Goal: Information Seeking & Learning: Check status

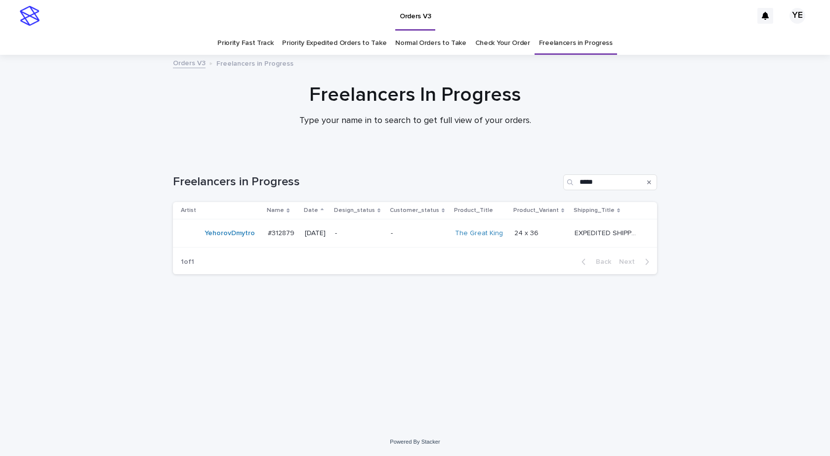
click at [194, 353] on div "Loading... Saving… Loading... Saving… Freelancers in Progress ***** Artist Name…" at bounding box center [415, 279] width 494 height 248
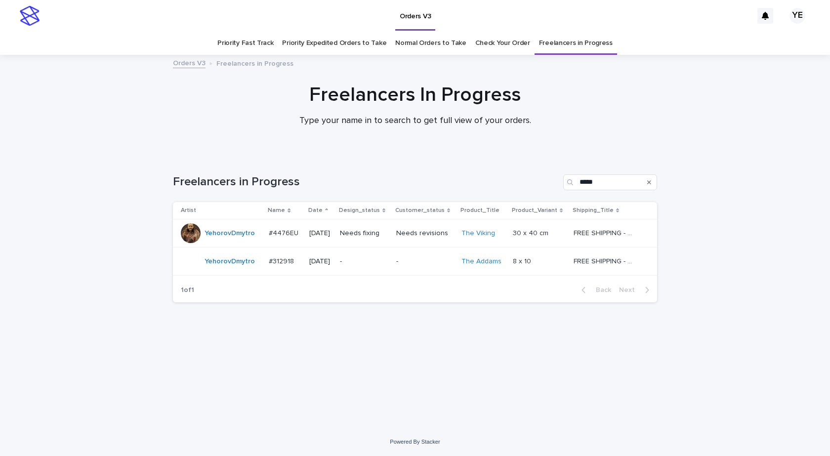
click at [224, 240] on div "YehorovDmytro" at bounding box center [229, 233] width 50 height 16
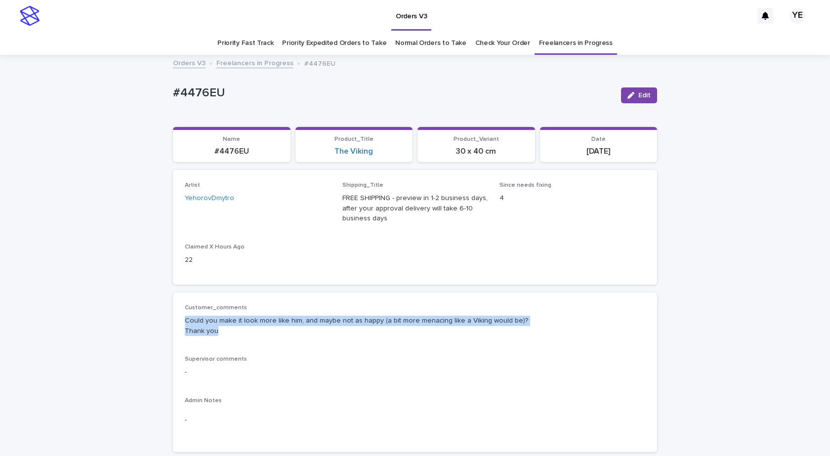
drag, startPoint x: 228, startPoint y: 332, endPoint x: 167, endPoint y: 321, distance: 61.2
copy p "Could you make it look more like him, and maybe not as happy (a bit more menaci…"
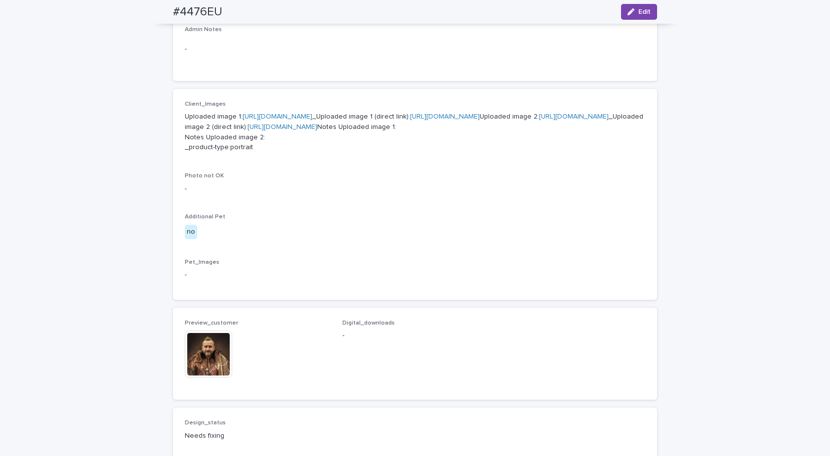
scroll to position [444, 0]
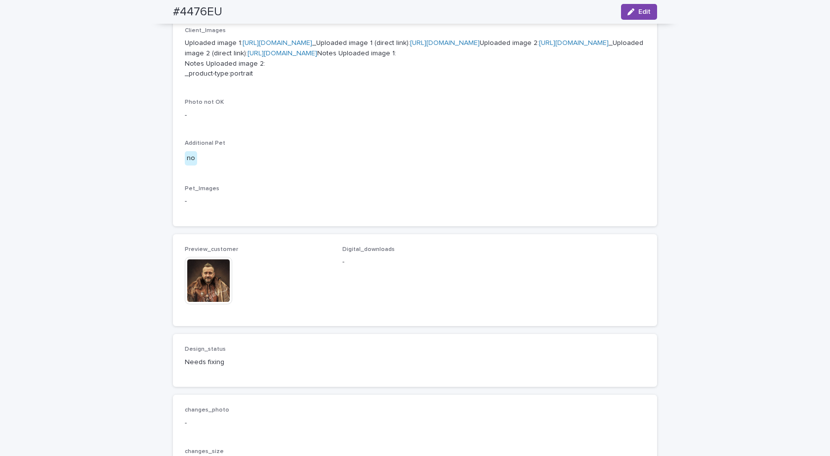
click at [204, 304] on img at bounding box center [208, 280] width 47 height 47
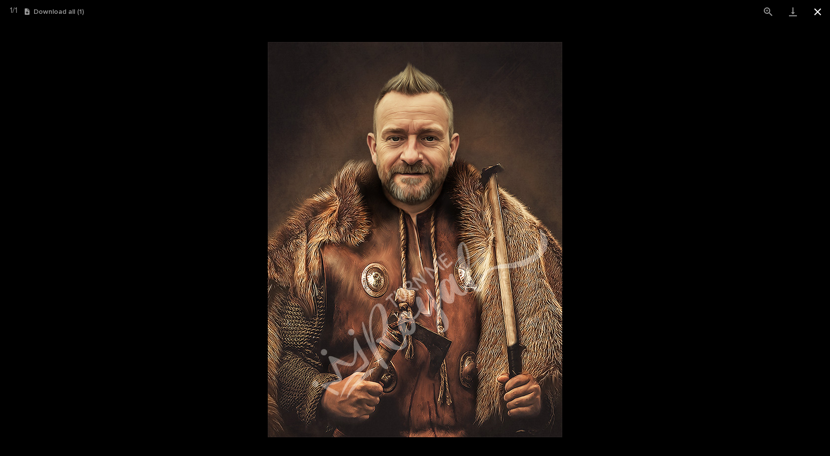
click at [821, 8] on button "Close gallery" at bounding box center [817, 11] width 25 height 23
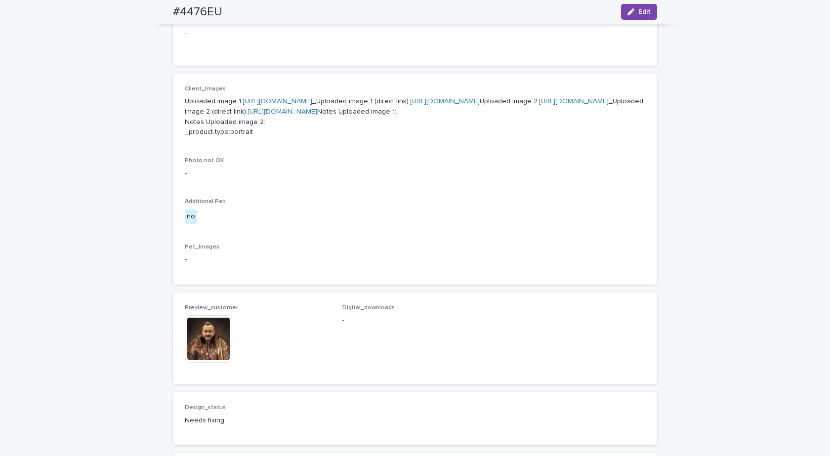
scroll to position [346, 0]
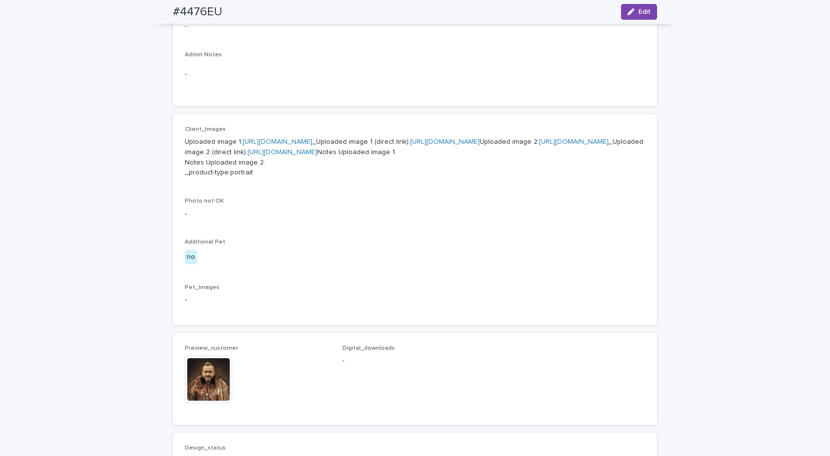
click at [287, 140] on link "[URL][DOMAIN_NAME]" at bounding box center [277, 141] width 70 height 7
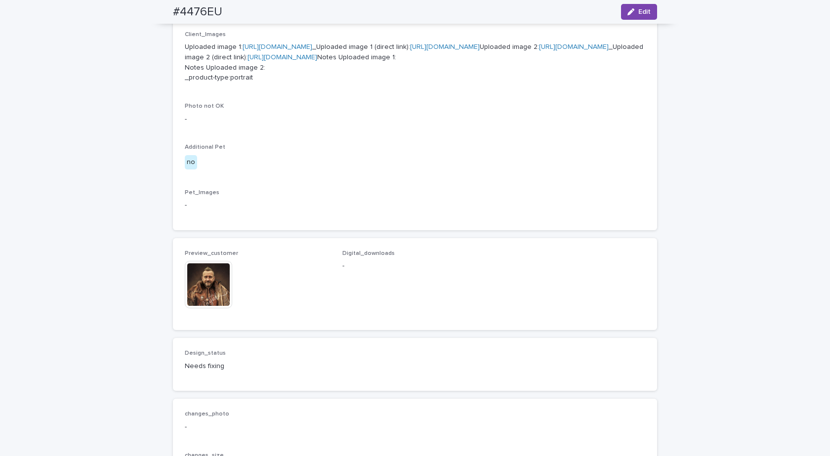
scroll to position [444, 0]
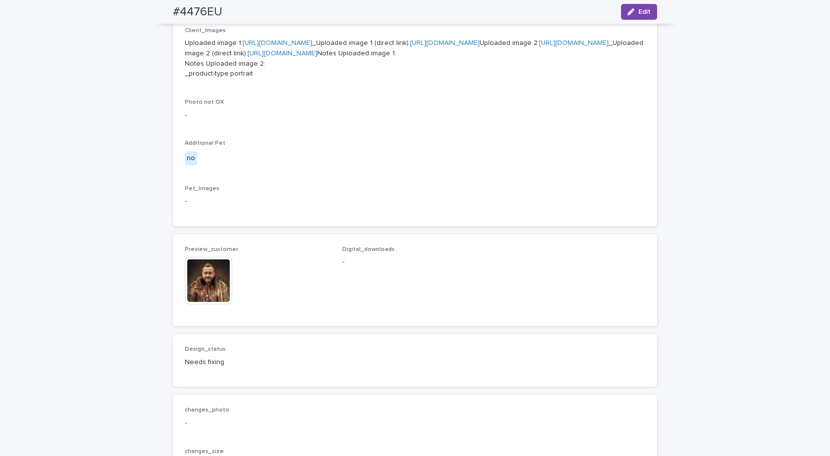
click at [212, 304] on img at bounding box center [208, 280] width 47 height 47
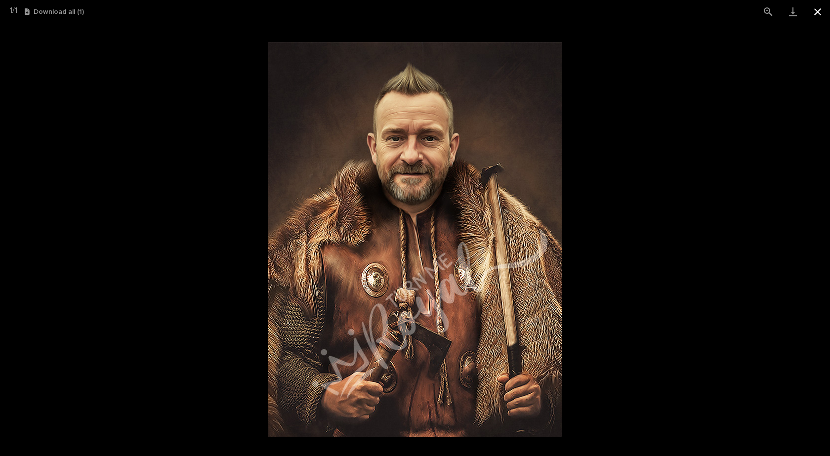
click at [816, 12] on button "Close gallery" at bounding box center [817, 11] width 25 height 23
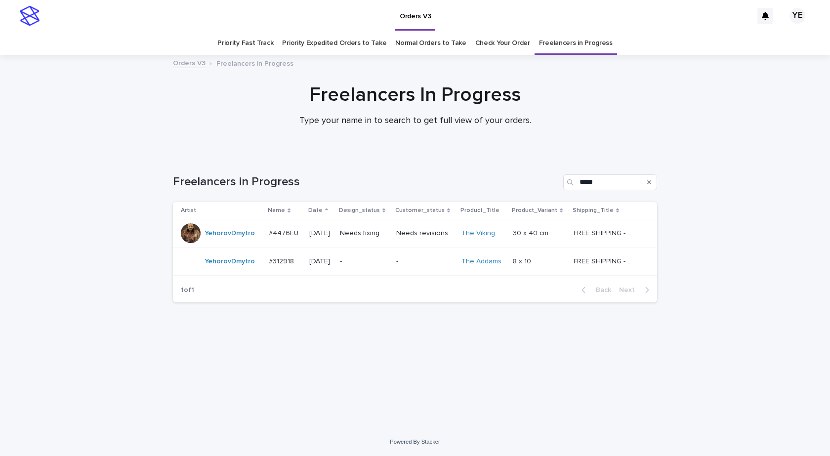
click at [219, 269] on div "YehorovDmytro" at bounding box center [229, 261] width 50 height 16
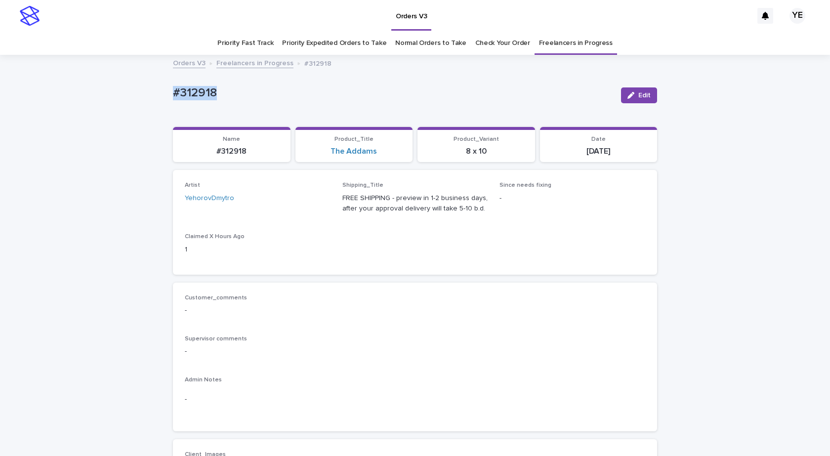
drag, startPoint x: 163, startPoint y: 98, endPoint x: 243, endPoint y: 109, distance: 81.3
copy p "#312918"
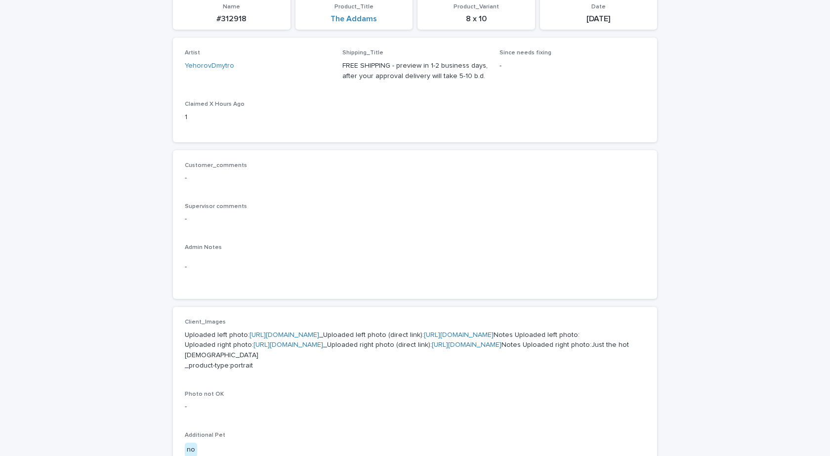
scroll to position [247, 0]
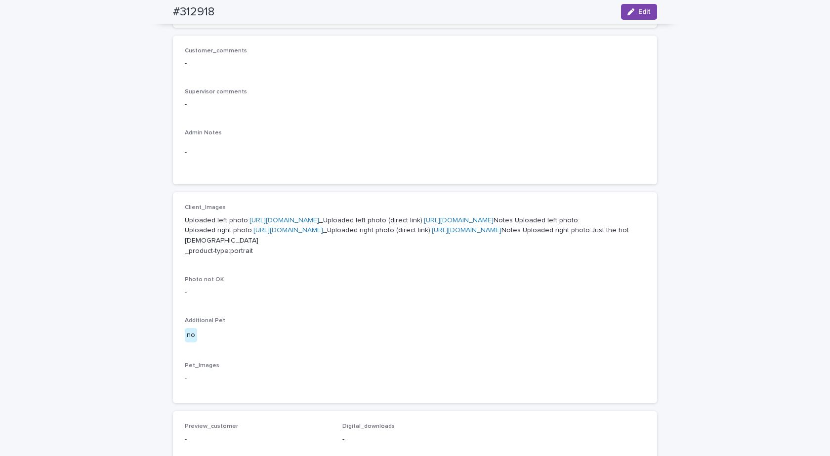
click at [304, 217] on link "[URL][DOMAIN_NAME]" at bounding box center [284, 220] width 70 height 7
click at [292, 234] on link "[URL][DOMAIN_NAME]" at bounding box center [288, 230] width 70 height 7
click at [53, 346] on div "Loading... Saving… Loading... Saving… #312918 Edit #312918 Edit Sorry, there wa…" at bounding box center [415, 269] width 830 height 920
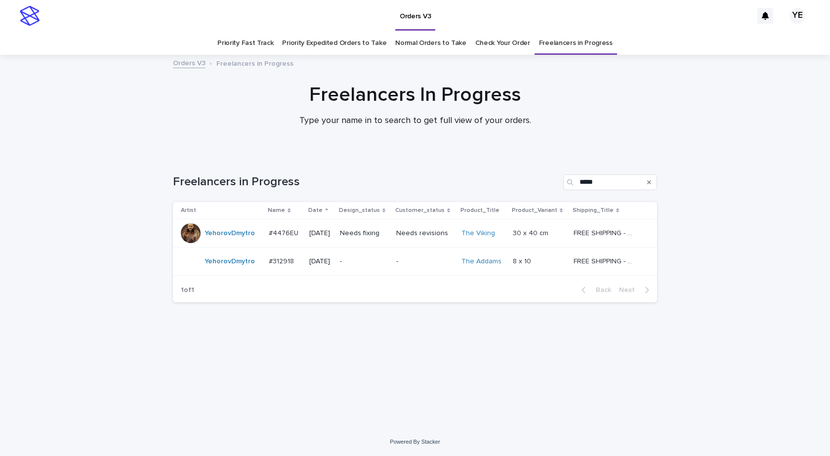
click at [243, 269] on div "YehorovDmytro" at bounding box center [229, 261] width 50 height 16
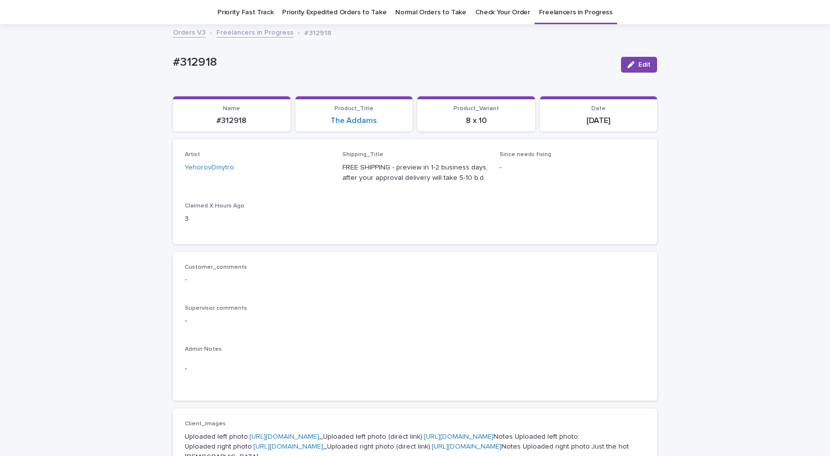
scroll to position [32, 0]
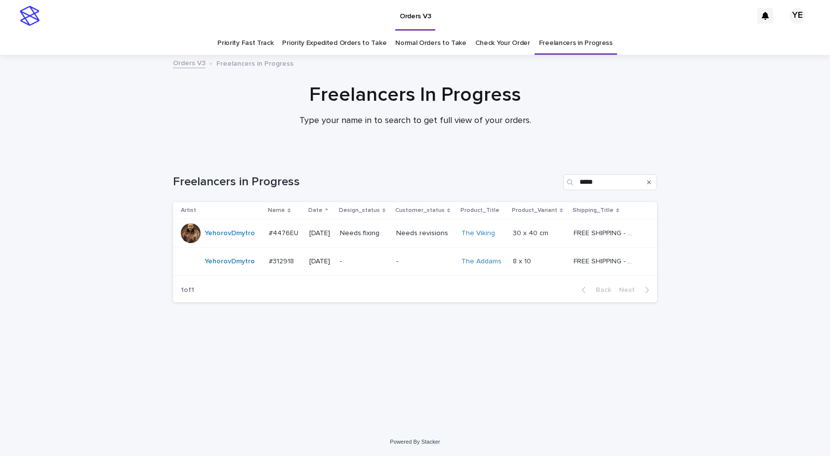
click at [218, 241] on div "YehorovDmytro" at bounding box center [221, 233] width 80 height 20
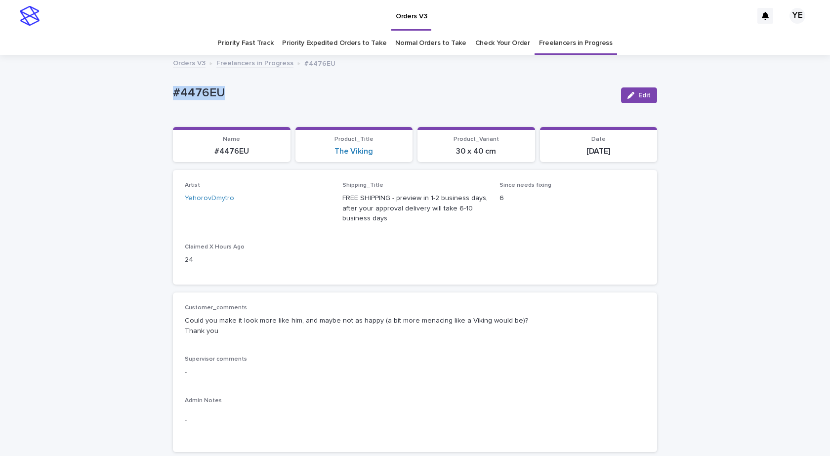
drag, startPoint x: 169, startPoint y: 91, endPoint x: 133, endPoint y: 88, distance: 35.7
copy p "#4476EU"
